Goal: Task Accomplishment & Management: Use online tool/utility

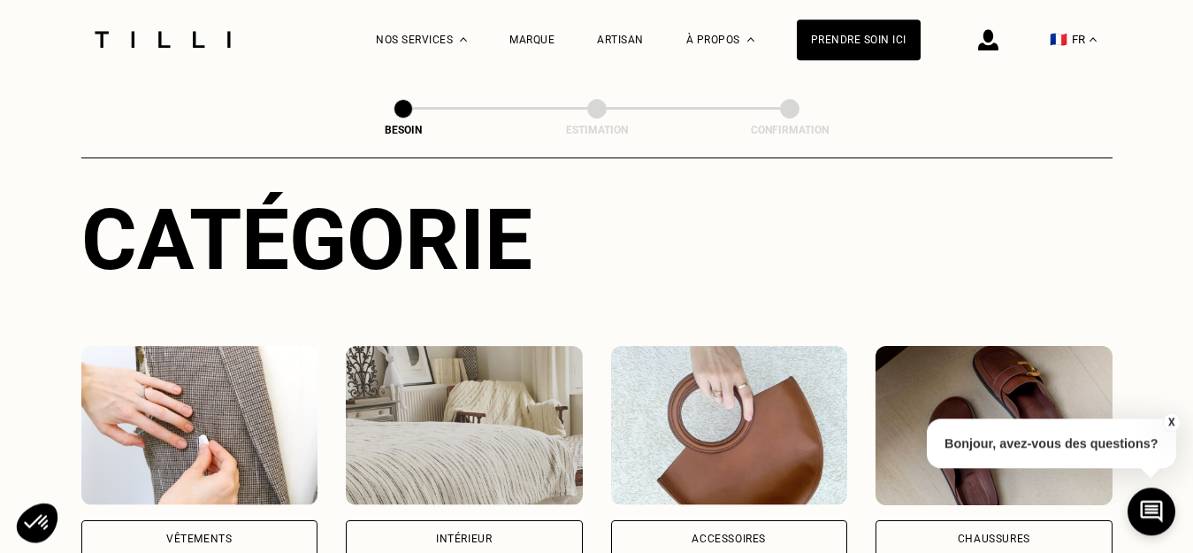
scroll to position [271, 0]
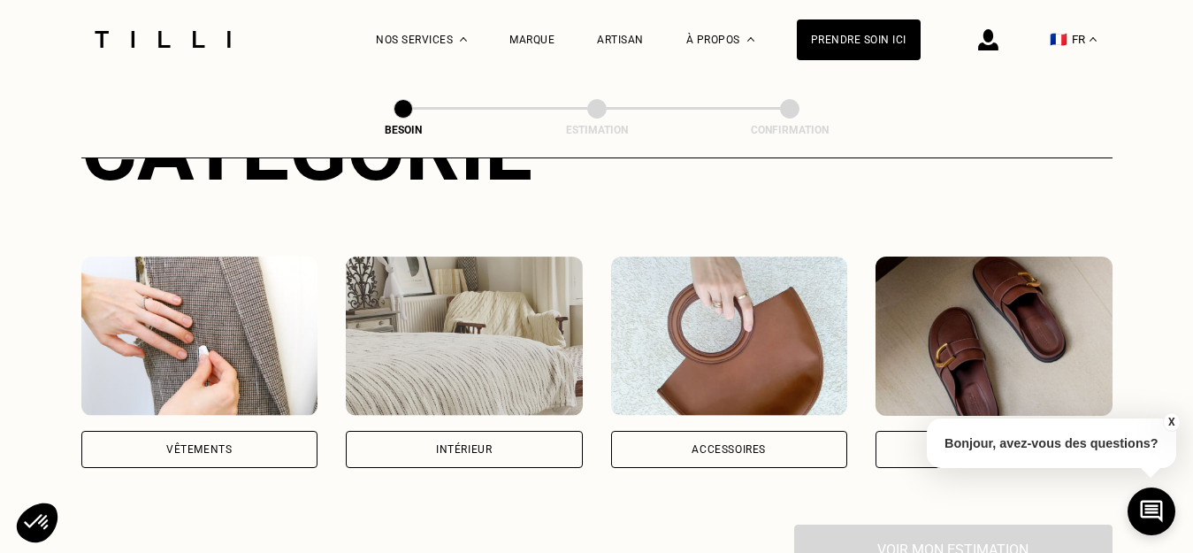
click at [194, 444] on div "Vêtements" at bounding box center [198, 449] width 65 height 11
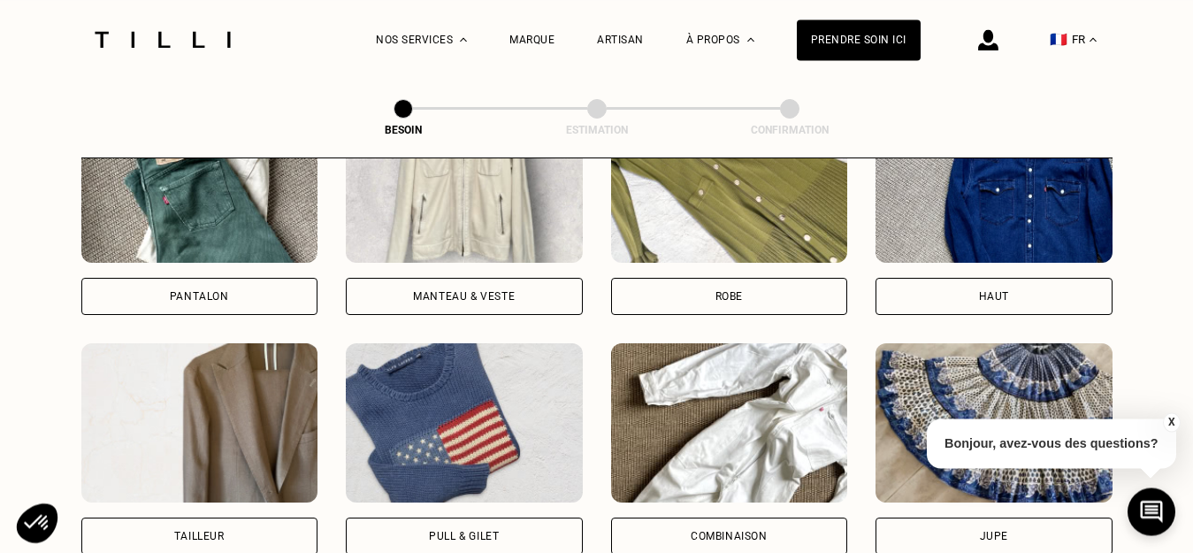
scroll to position [939, 0]
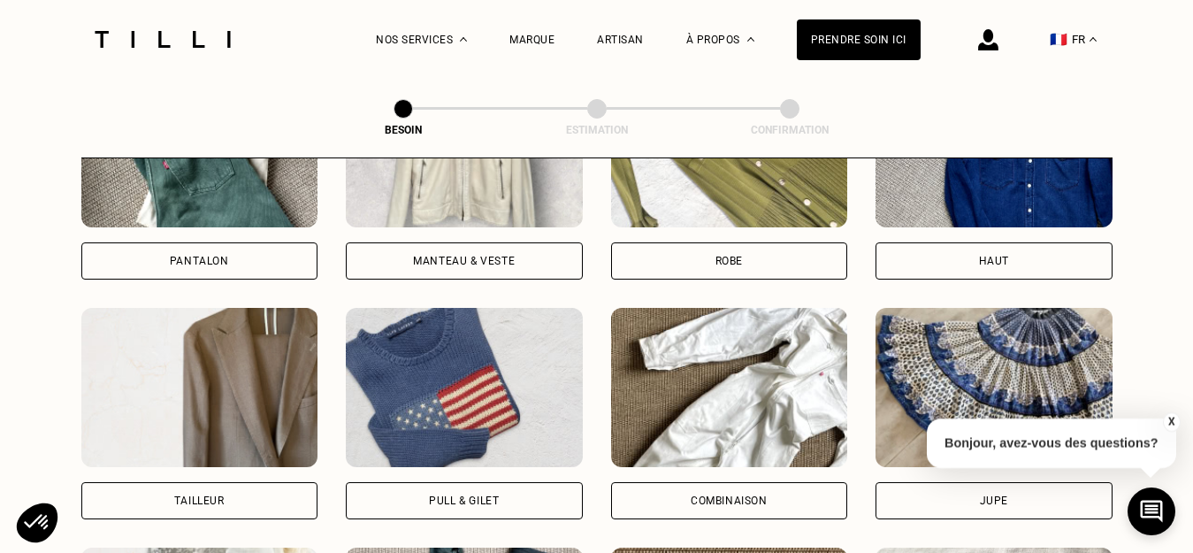
click at [1169, 419] on button "X" at bounding box center [1171, 421] width 18 height 19
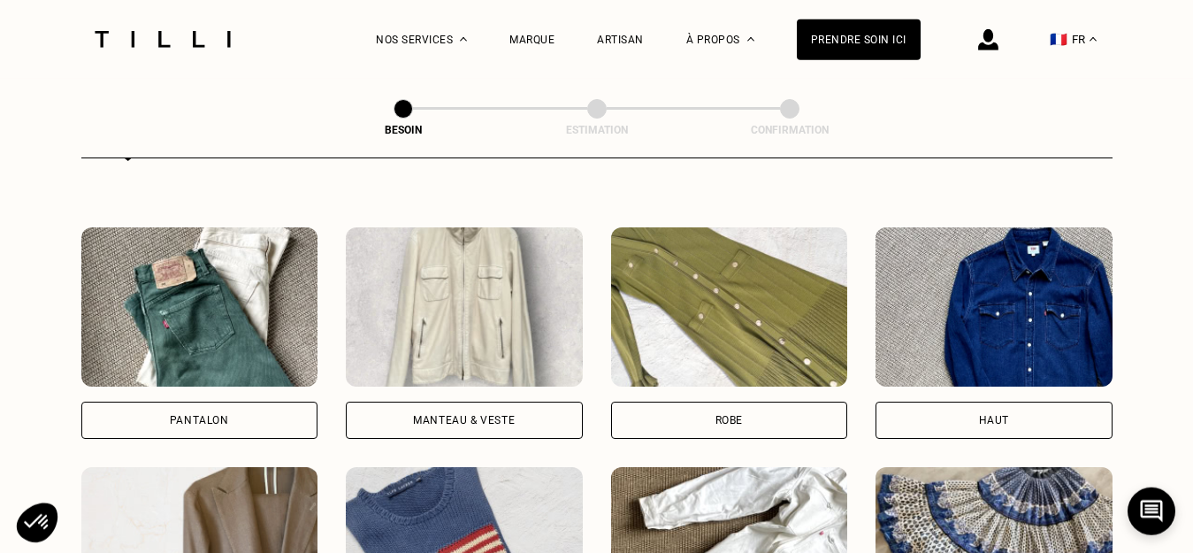
scroll to position [759, 0]
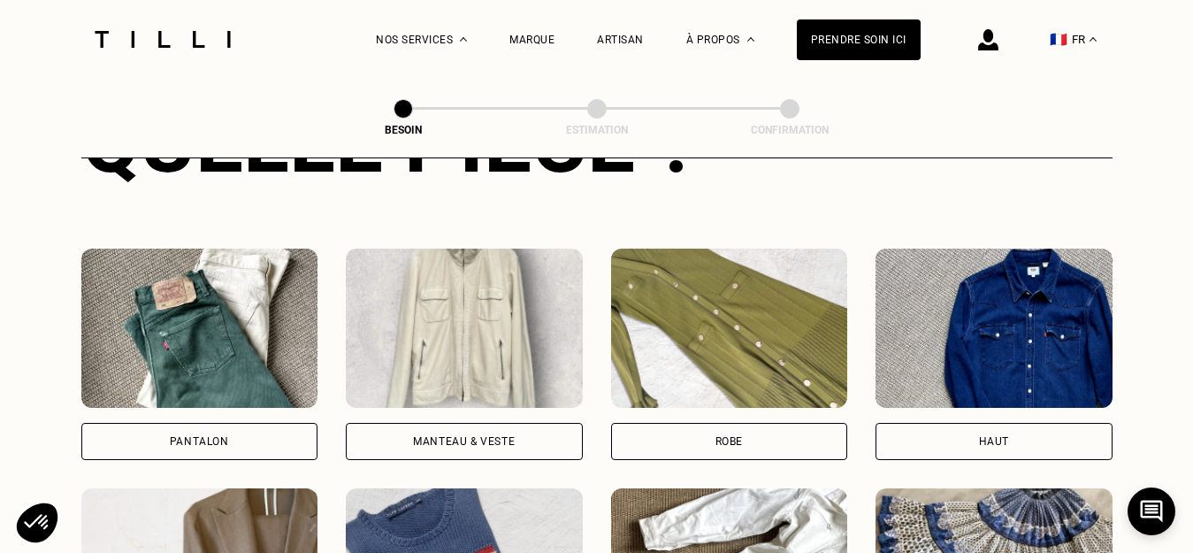
drag, startPoint x: 434, startPoint y: 425, endPoint x: 463, endPoint y: 427, distance: 28.4
click at [434, 436] on div "Manteau & Veste" at bounding box center [464, 441] width 102 height 11
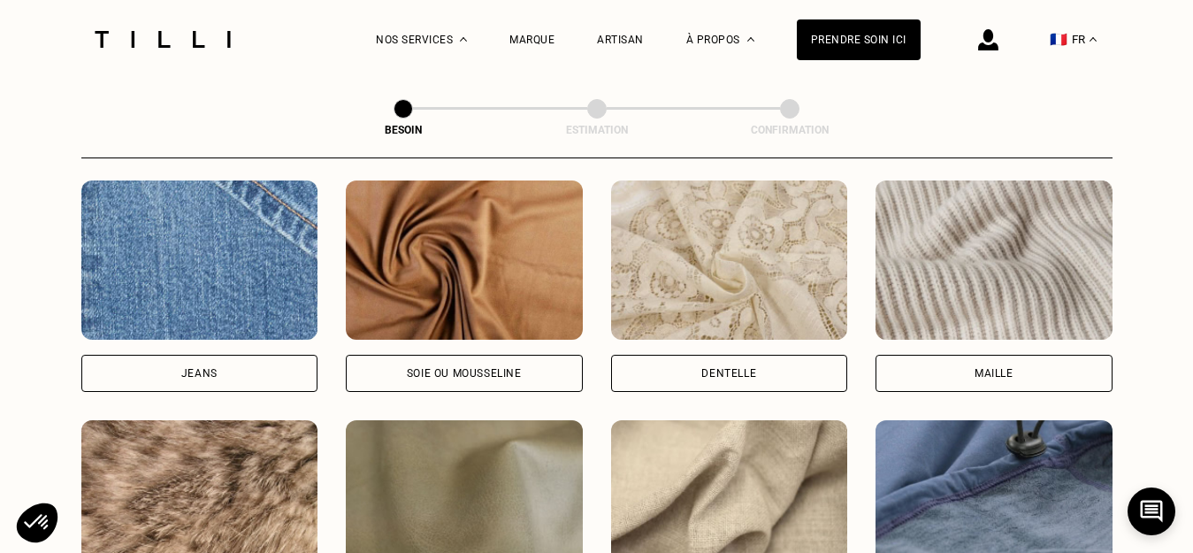
scroll to position [1992, 0]
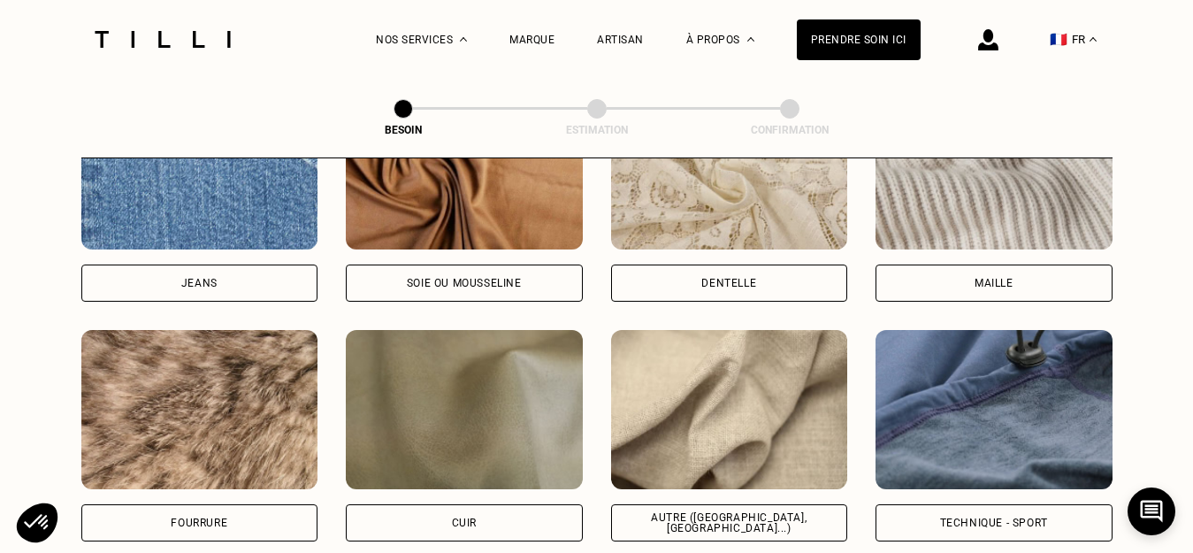
click at [731, 512] on div "Autre (coton, jersey...)" at bounding box center [729, 522] width 207 height 21
select select "FR"
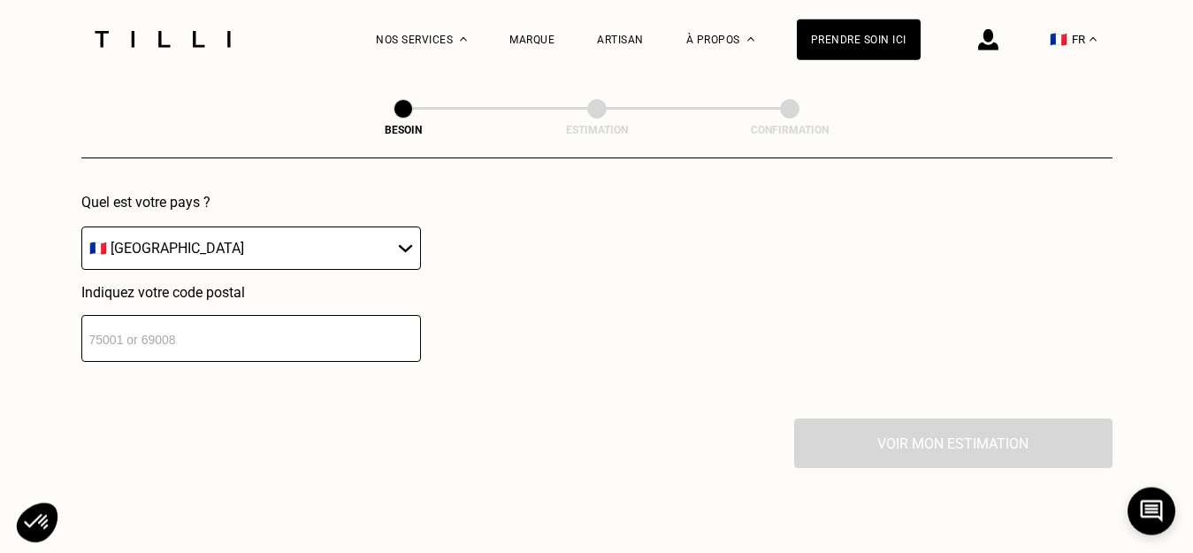
scroll to position [2649, 0]
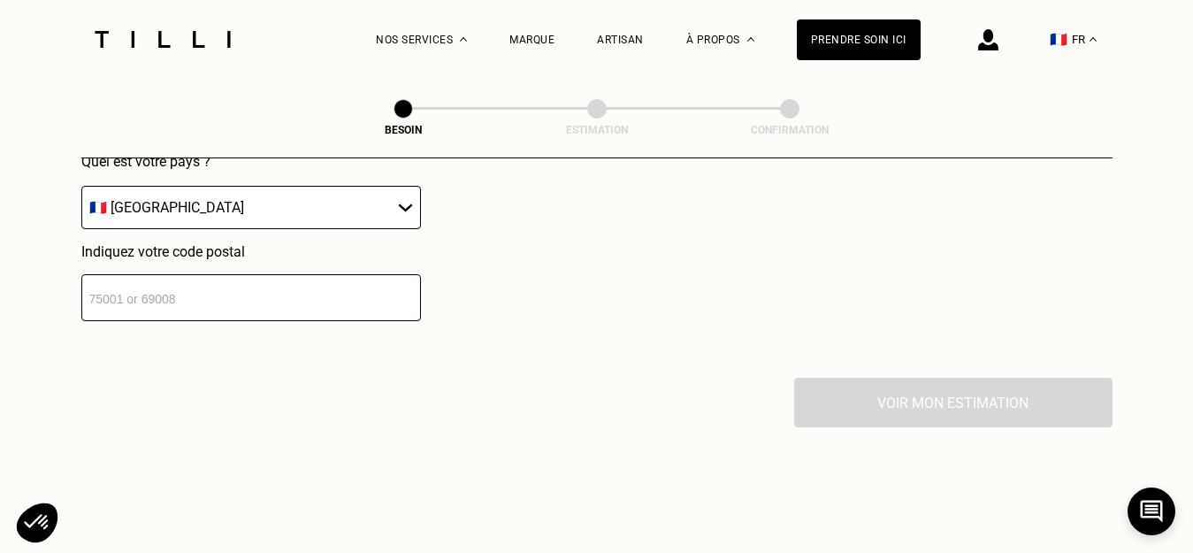
click at [201, 299] on input "number" at bounding box center [251, 297] width 340 height 47
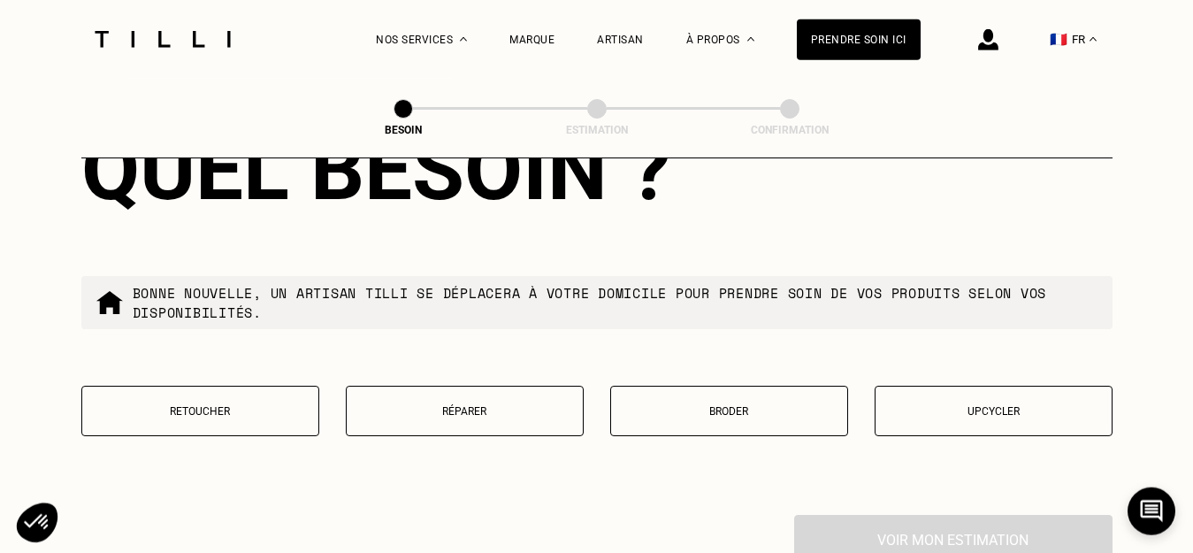
scroll to position [2999, 0]
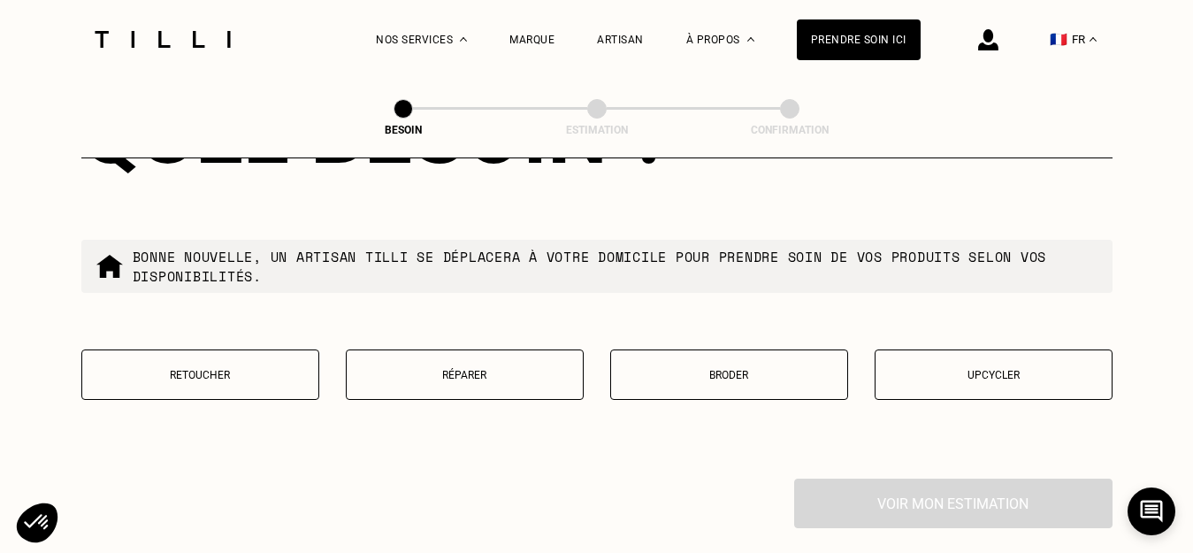
type input "93100"
click at [988, 369] on p "Upcycler" at bounding box center [993, 375] width 218 height 12
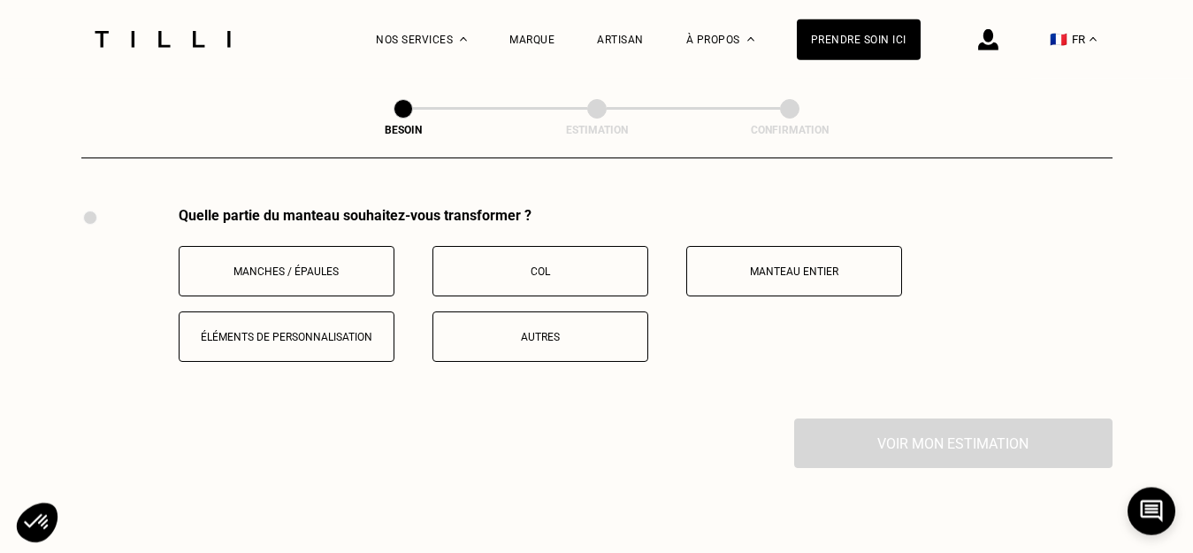
scroll to position [3272, 0]
click at [817, 264] on p "Manteau entier" at bounding box center [794, 270] width 196 height 12
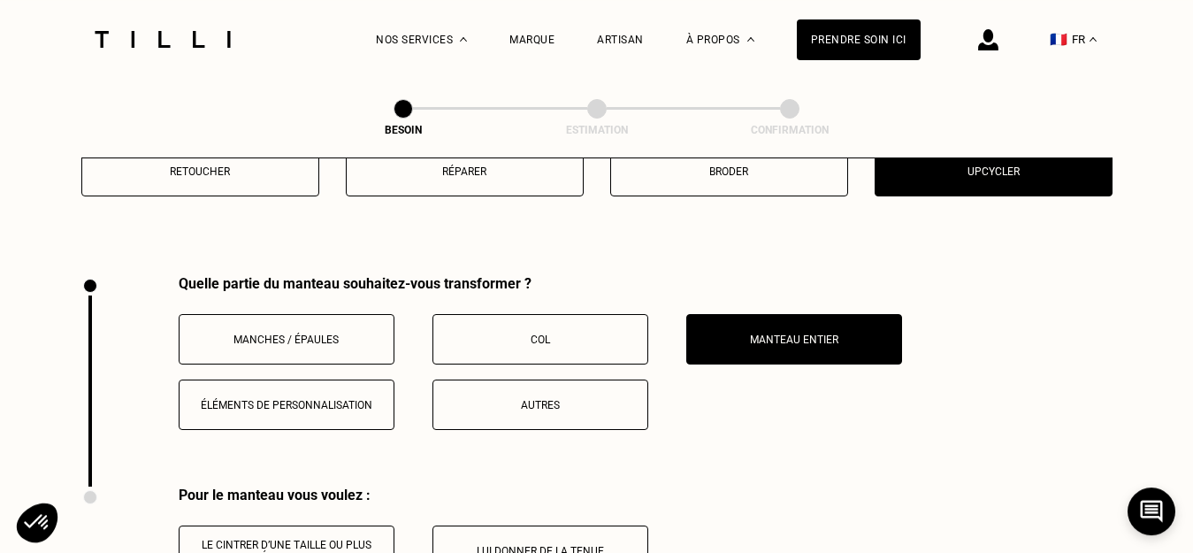
scroll to position [3182, 0]
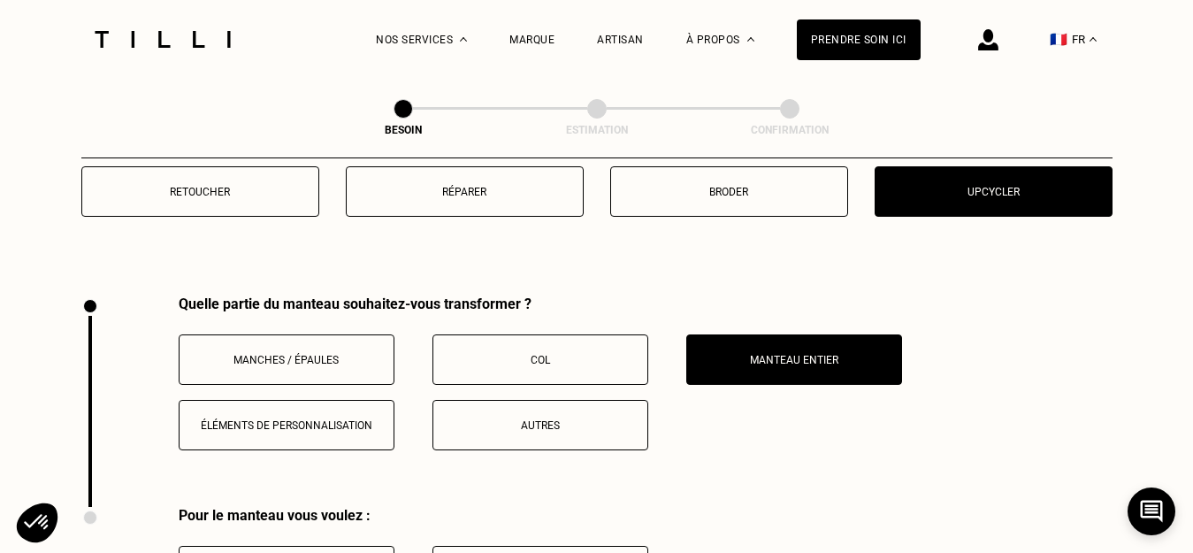
click at [88, 510] on span at bounding box center [90, 517] width 14 height 14
drag, startPoint x: 88, startPoint y: 508, endPoint x: 100, endPoint y: 503, distance: 13.1
click at [88, 510] on span at bounding box center [90, 517] width 14 height 14
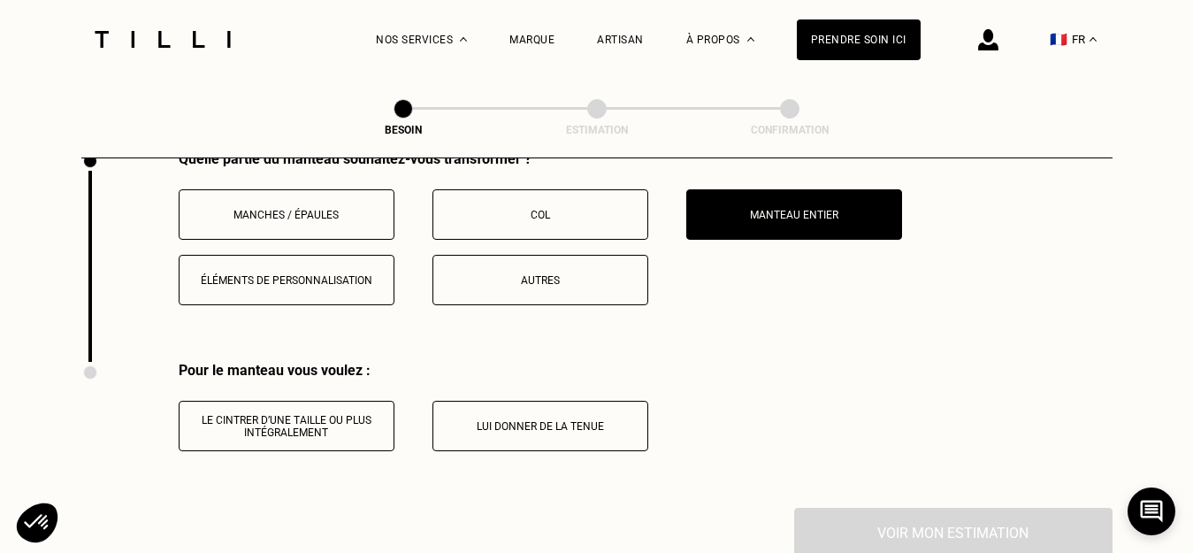
scroll to position [3362, 0]
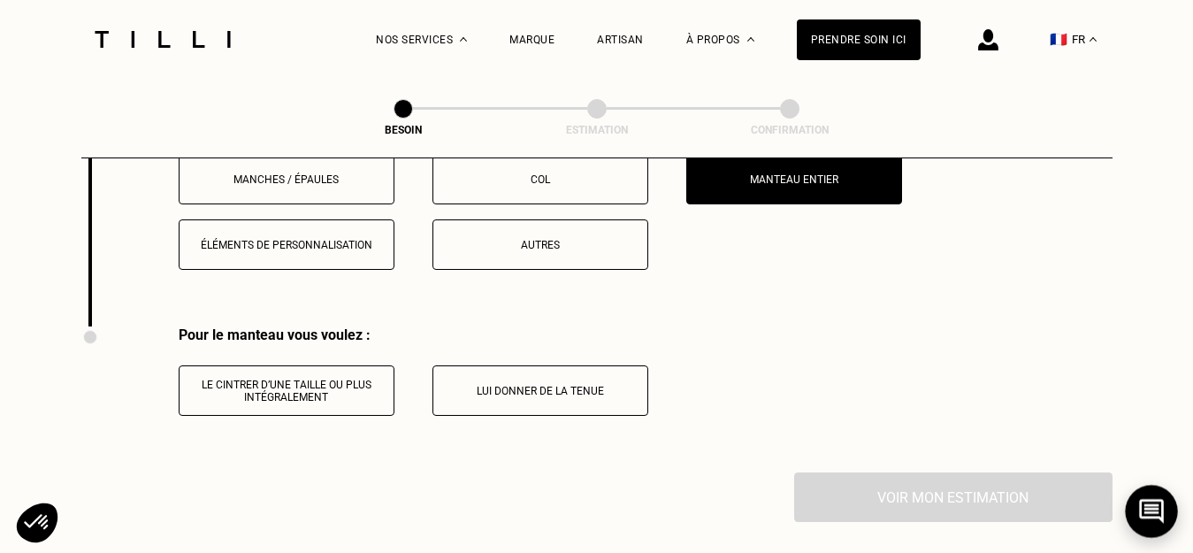
click at [1148, 504] on icon at bounding box center [1151, 511] width 25 height 25
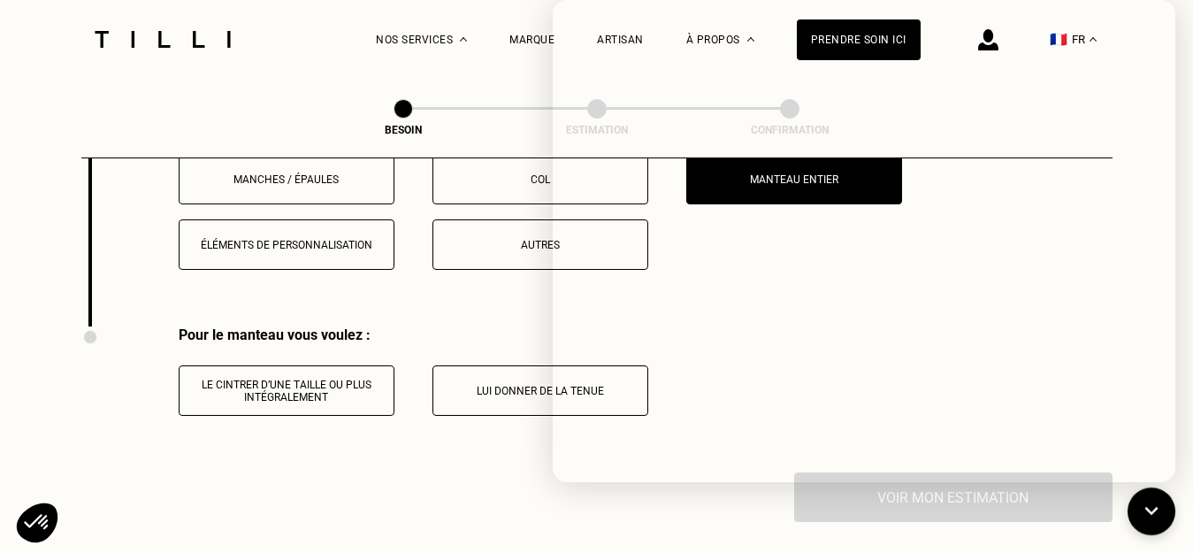
click at [300, 442] on div "Pour le manteau vous voulez : Le cintrer d’une taille ou plus intégralement Lui…" at bounding box center [364, 399] width 567 height 146
click at [443, 326] on div "Pour le manteau vous voulez :" at bounding box center [414, 334] width 470 height 17
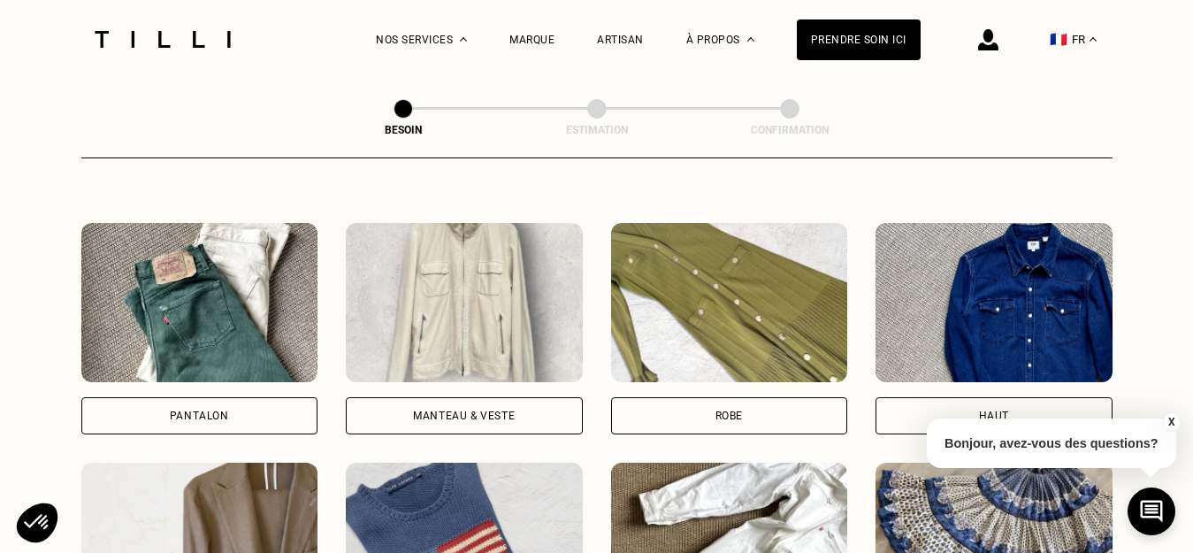
scroll to position [759, 0]
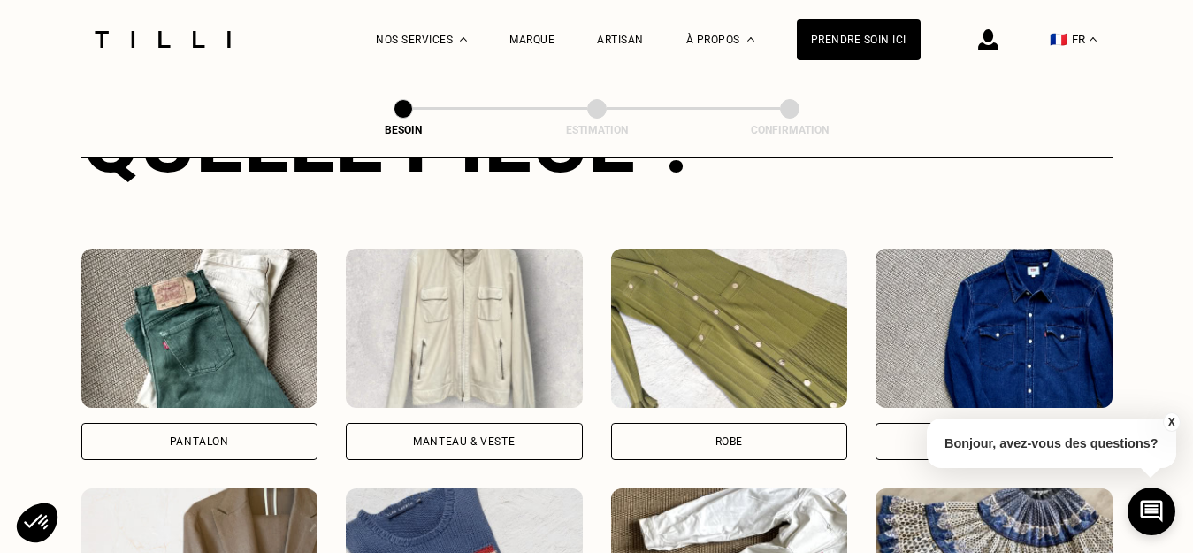
click at [998, 47] on img at bounding box center [988, 39] width 20 height 21
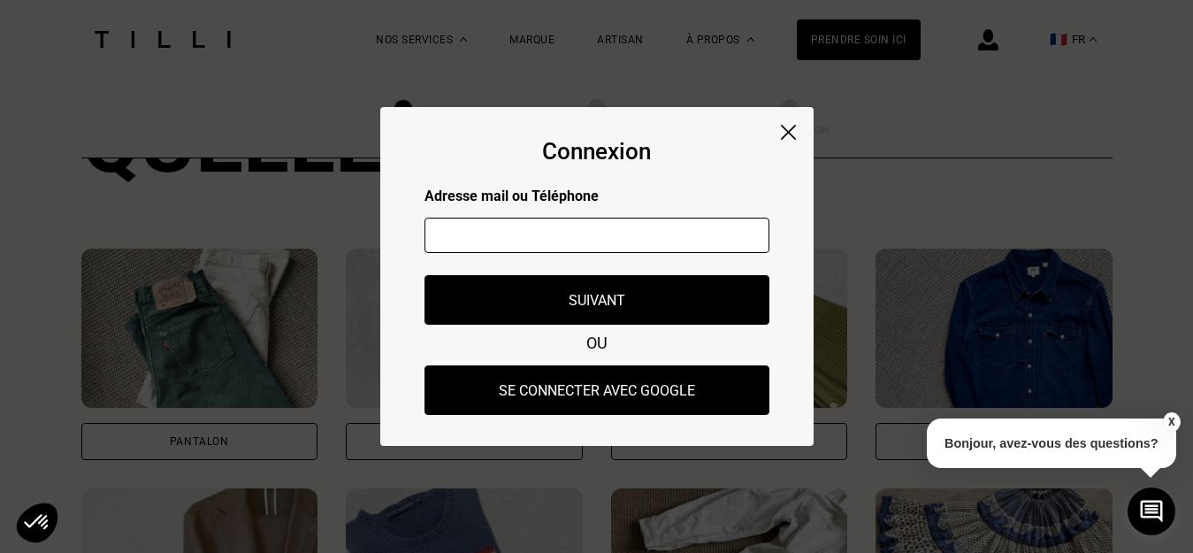
click at [786, 128] on img at bounding box center [788, 132] width 15 height 15
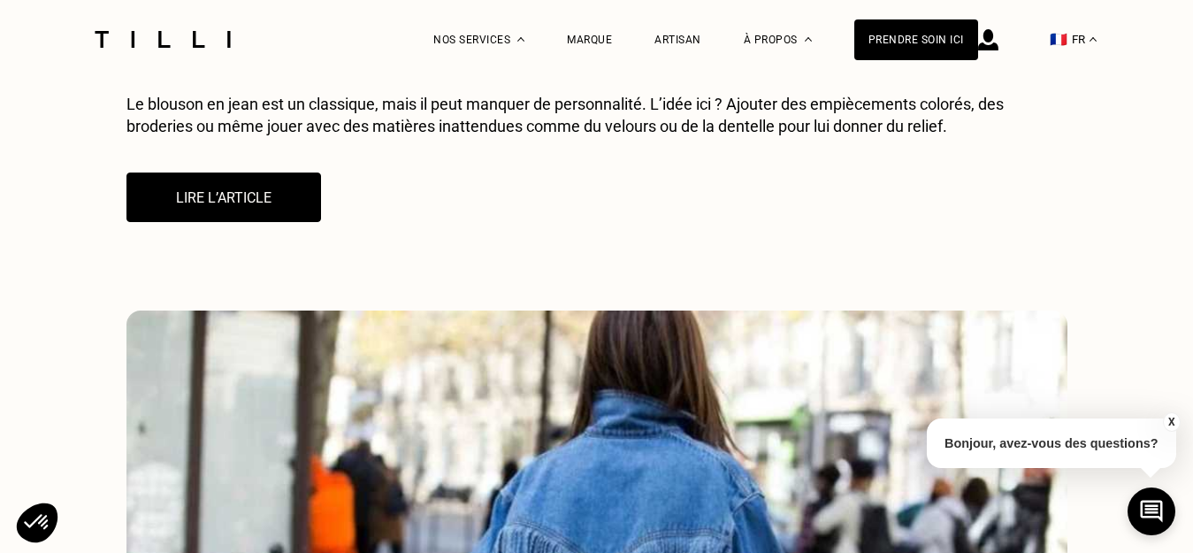
scroll to position [271, 0]
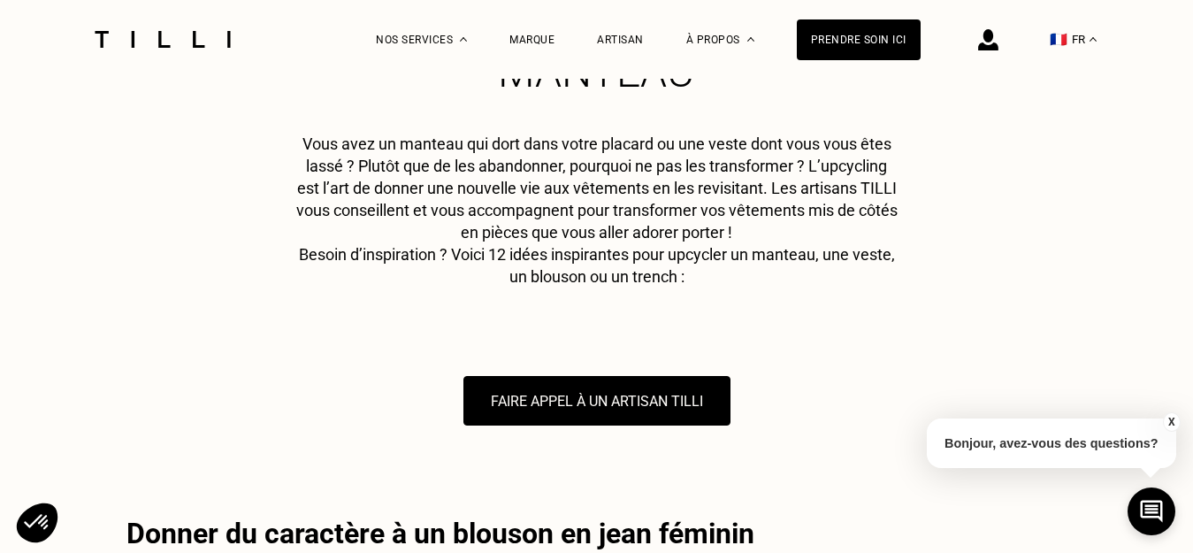
scroll to position [1534, 0]
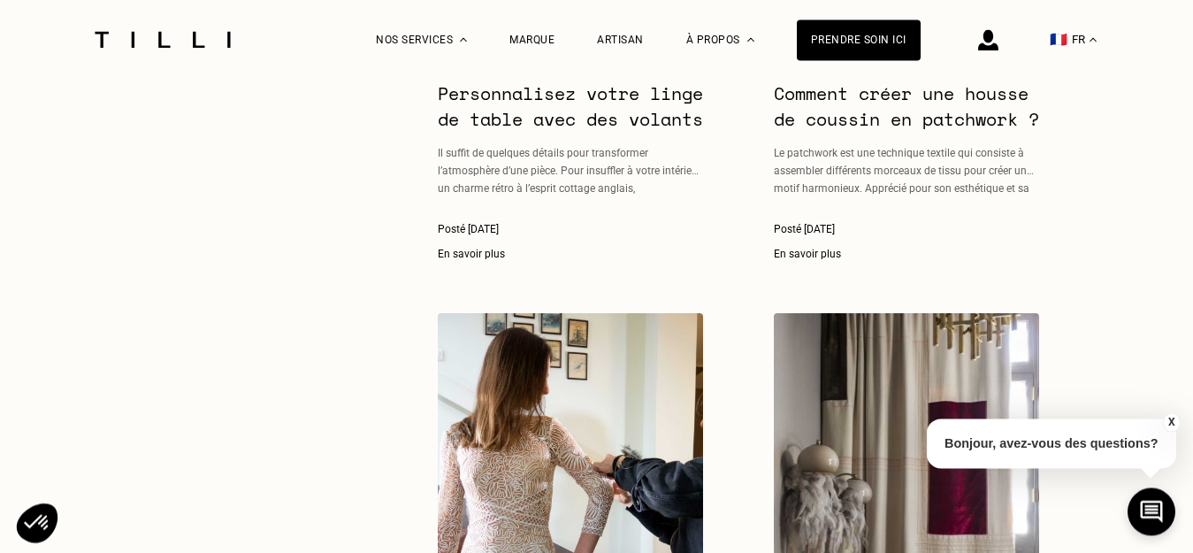
scroll to position [992, 0]
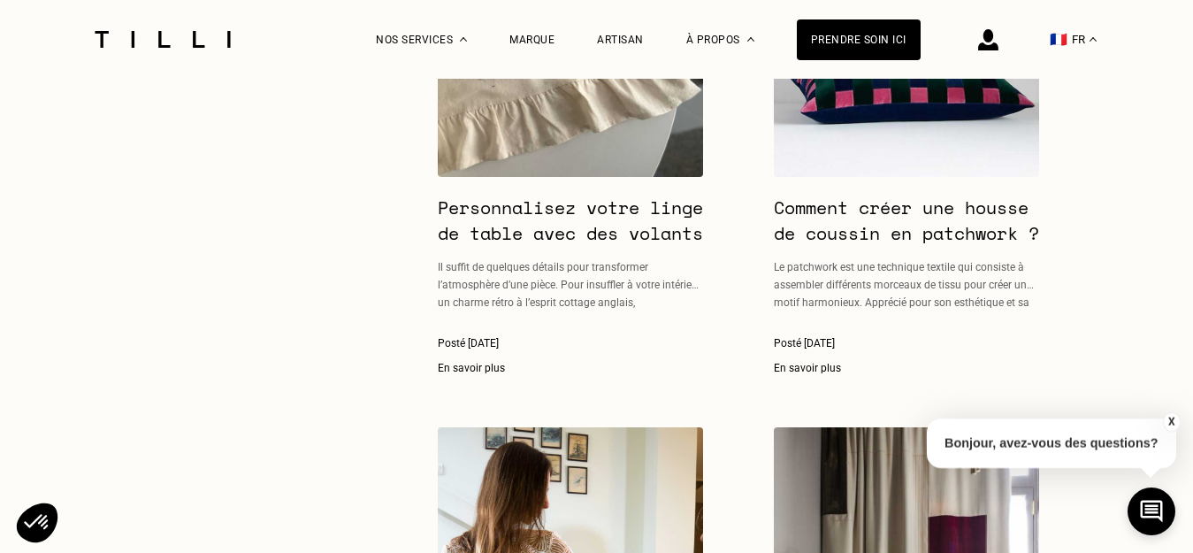
click at [1105, 39] on button "🇫🇷 FR" at bounding box center [1073, 39] width 65 height 79
click at [998, 42] on img at bounding box center [988, 39] width 20 height 21
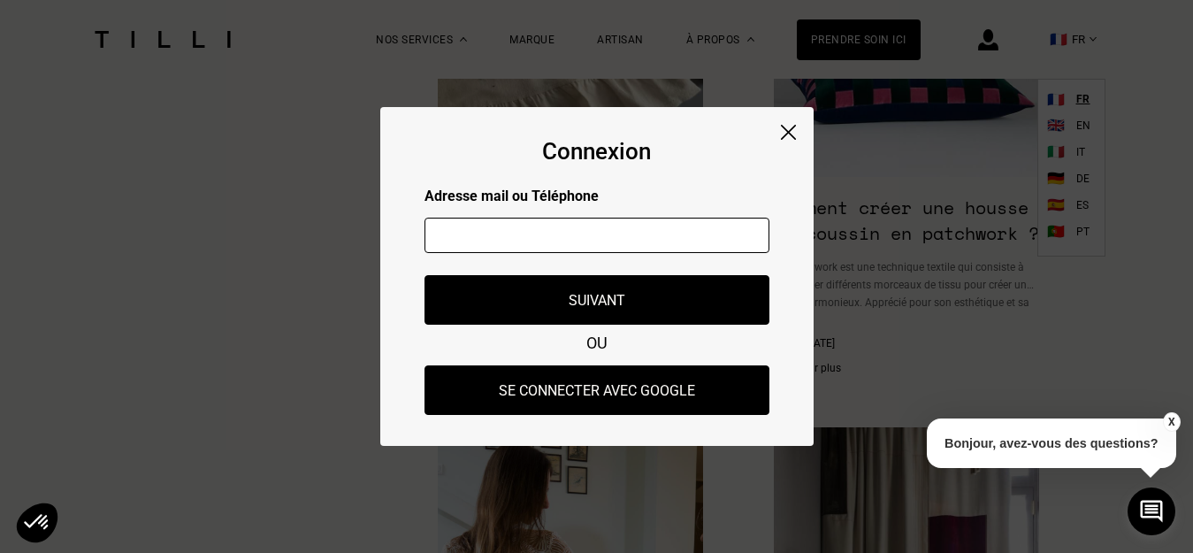
click at [784, 135] on img at bounding box center [788, 132] width 15 height 15
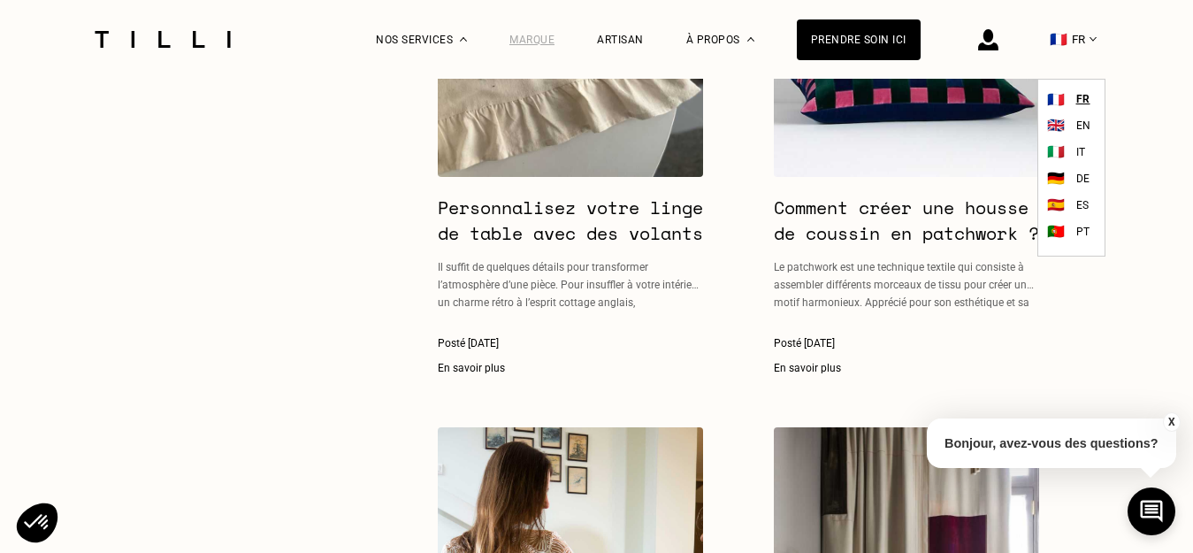
click at [555, 36] on div "Marque" at bounding box center [531, 40] width 45 height 12
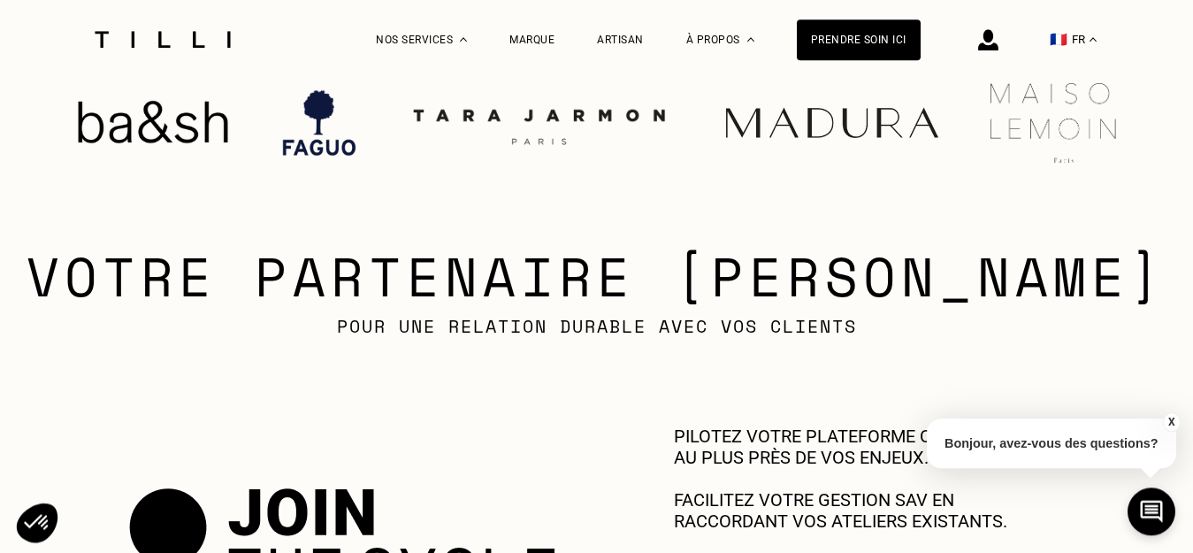
scroll to position [541, 0]
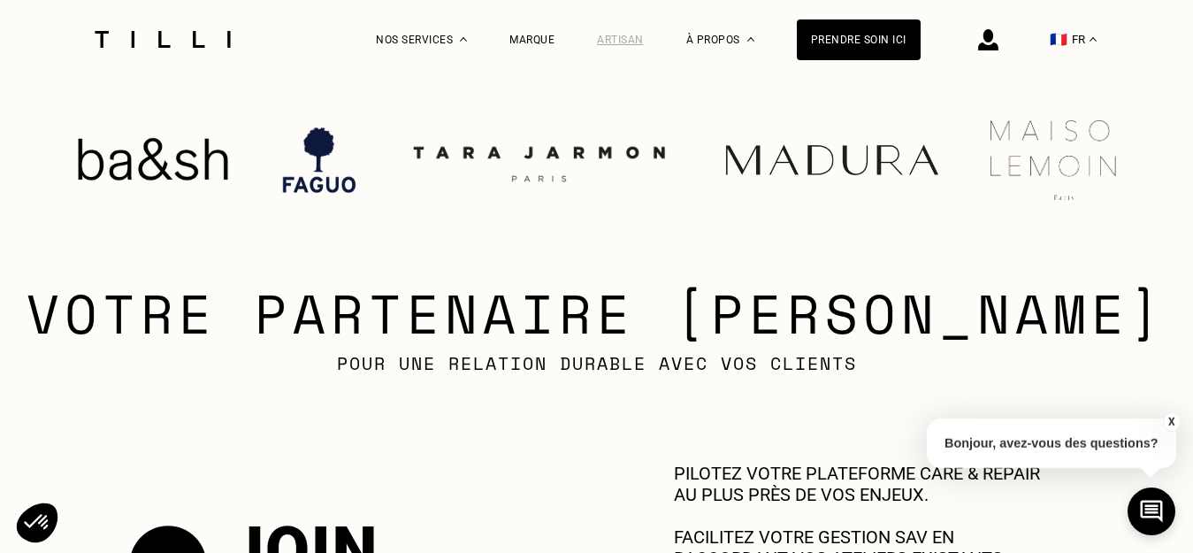
click at [644, 39] on div "Artisan" at bounding box center [620, 40] width 47 height 12
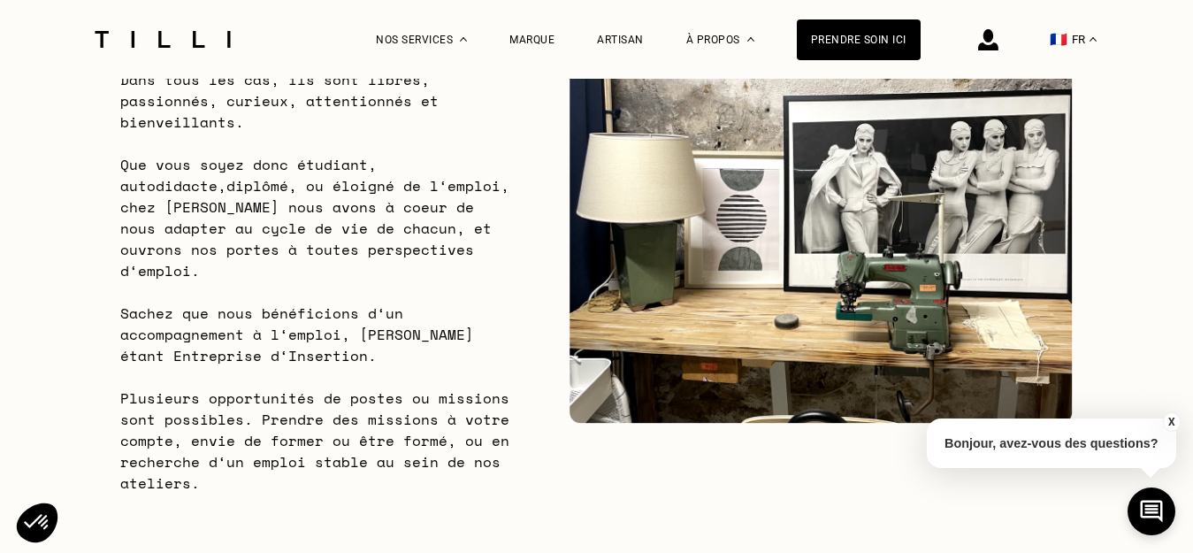
scroll to position [1173, 0]
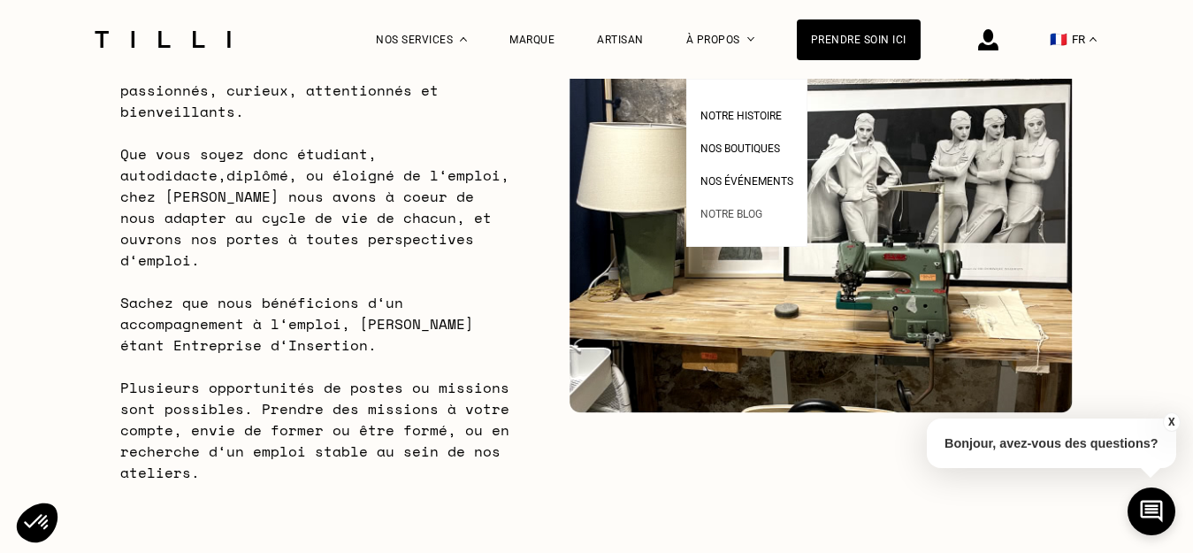
click at [762, 215] on span "Notre blog" at bounding box center [731, 214] width 62 height 12
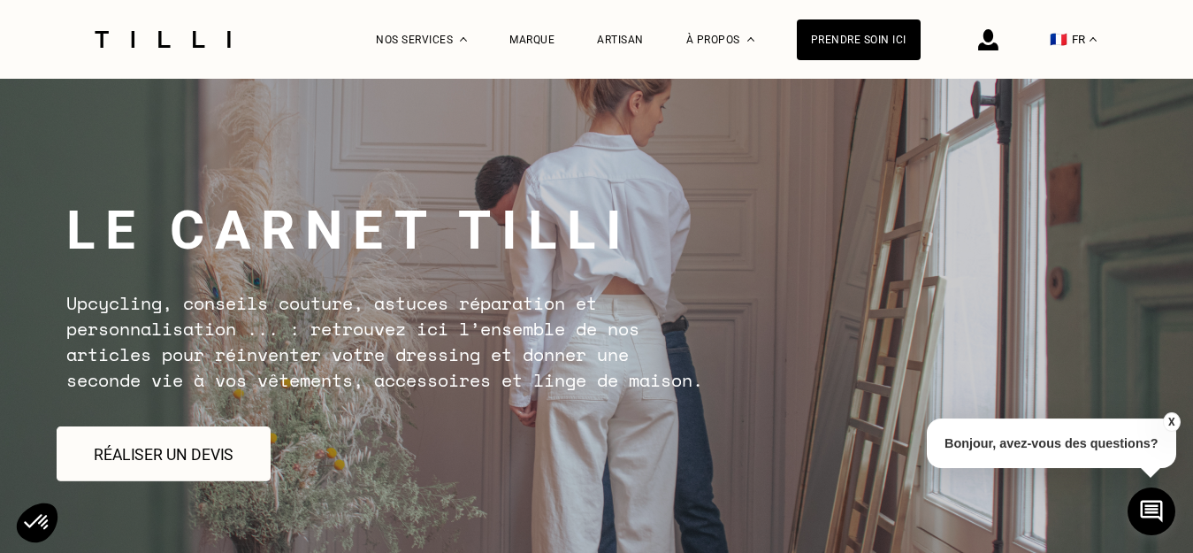
click at [155, 465] on button "Réaliser un devis" at bounding box center [164, 453] width 214 height 55
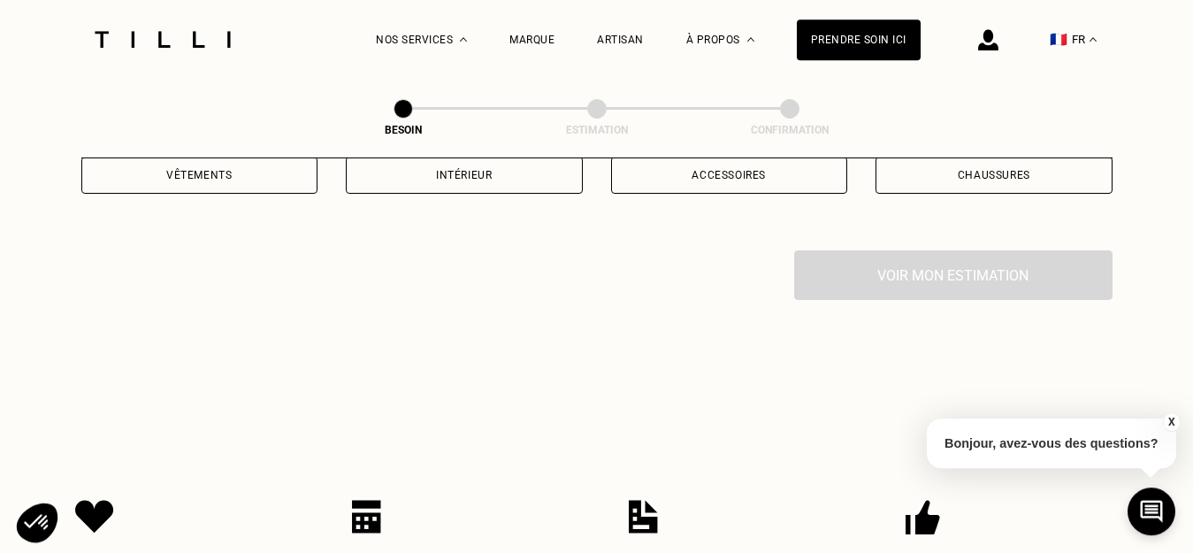
scroll to position [631, 0]
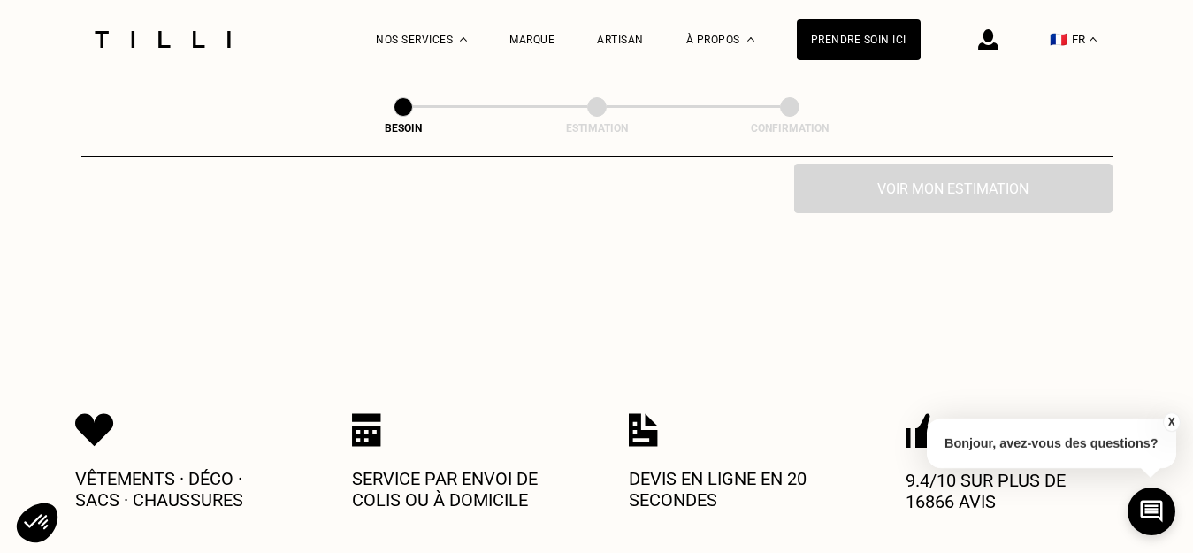
click at [1172, 411] on div "X Bonjour, avez-vous des questions?" at bounding box center [1051, 440] width 249 height 83
